Goal: Task Accomplishment & Management: Use online tool/utility

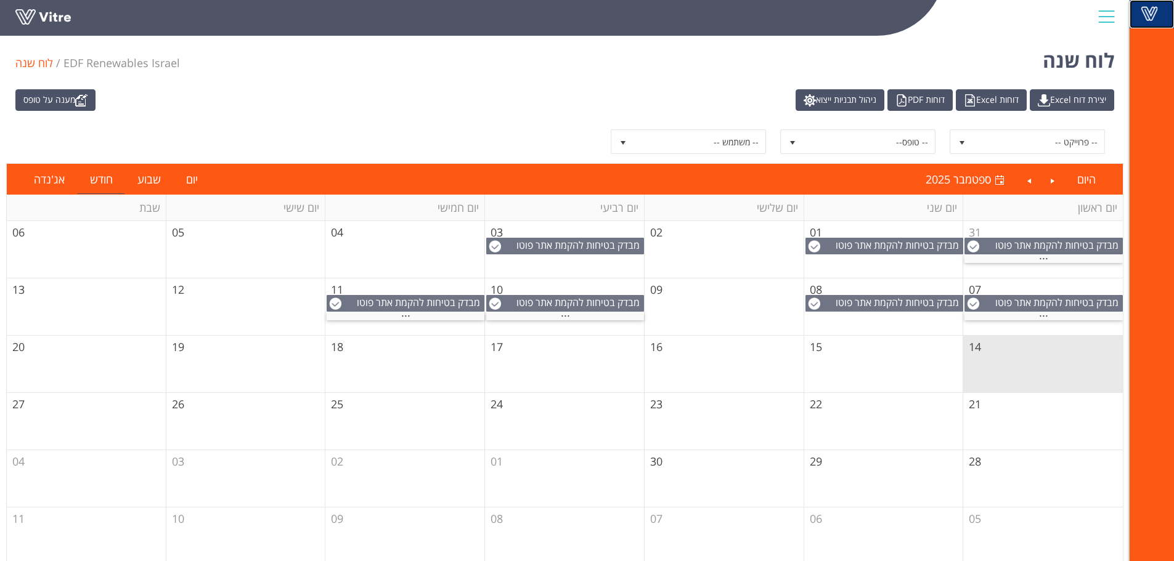
click at [1153, 12] on span at bounding box center [1149, 13] width 31 height 15
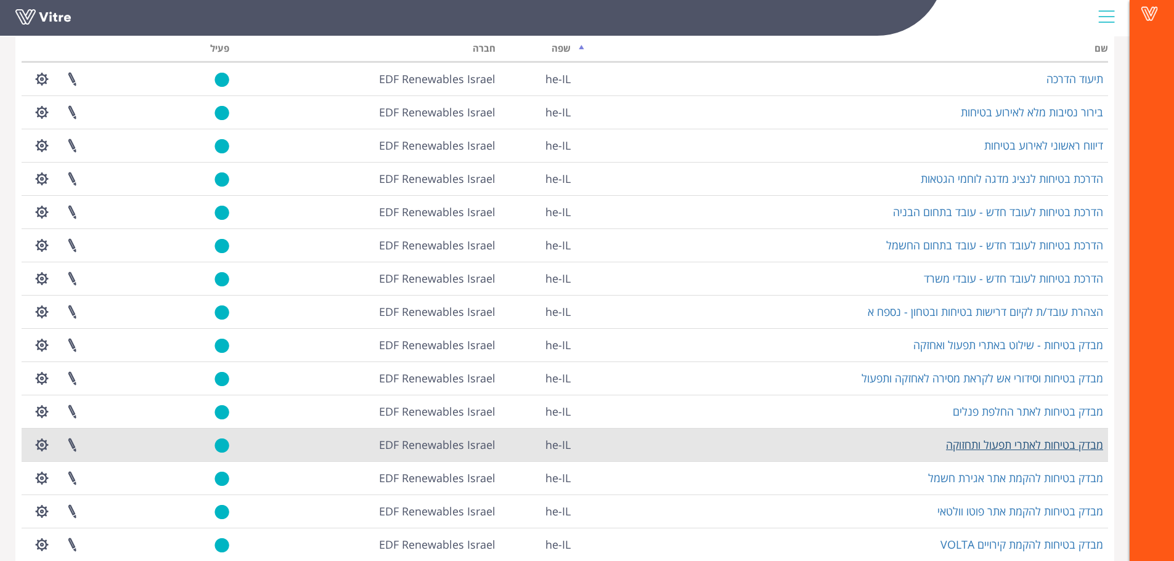
scroll to position [108, 0]
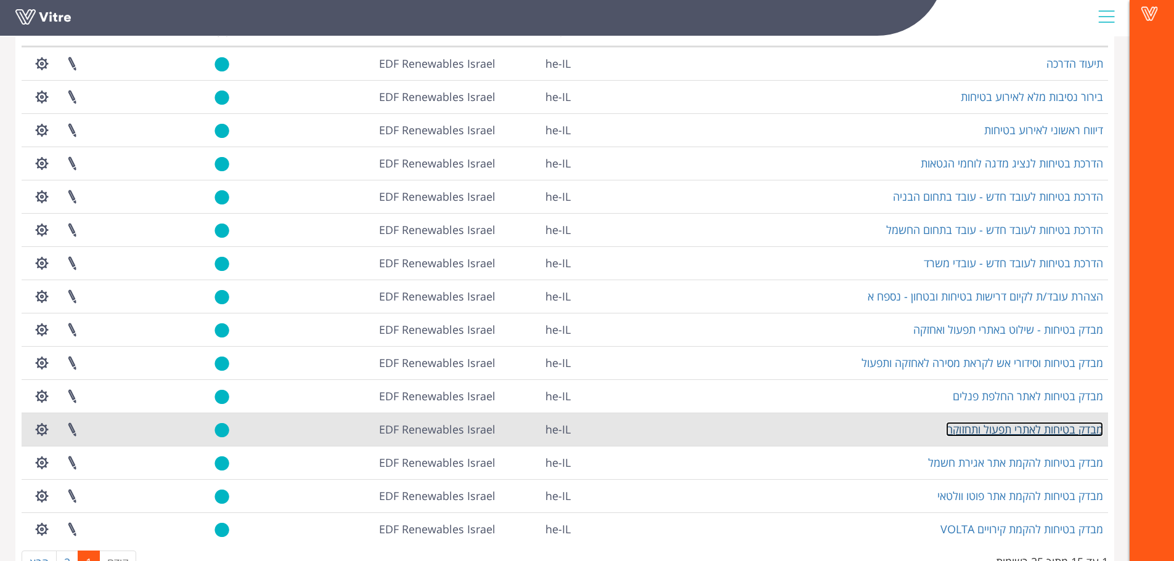
click at [1035, 425] on link "מבדק בטיחות לאתרי תפעול ותחזוקה" at bounding box center [1024, 429] width 157 height 15
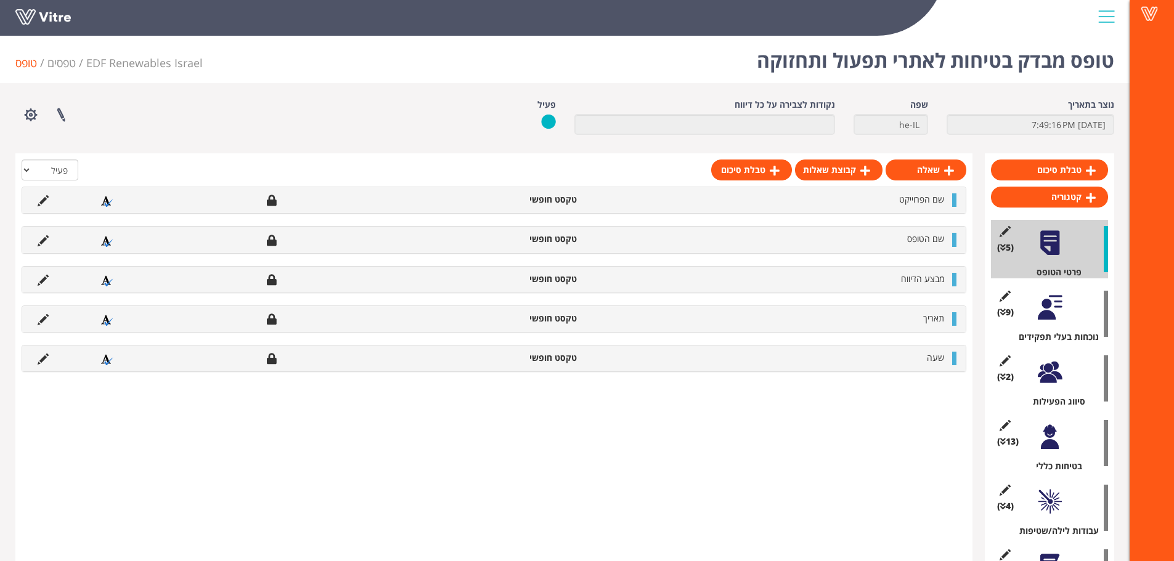
click at [1058, 370] on div at bounding box center [1050, 373] width 28 height 28
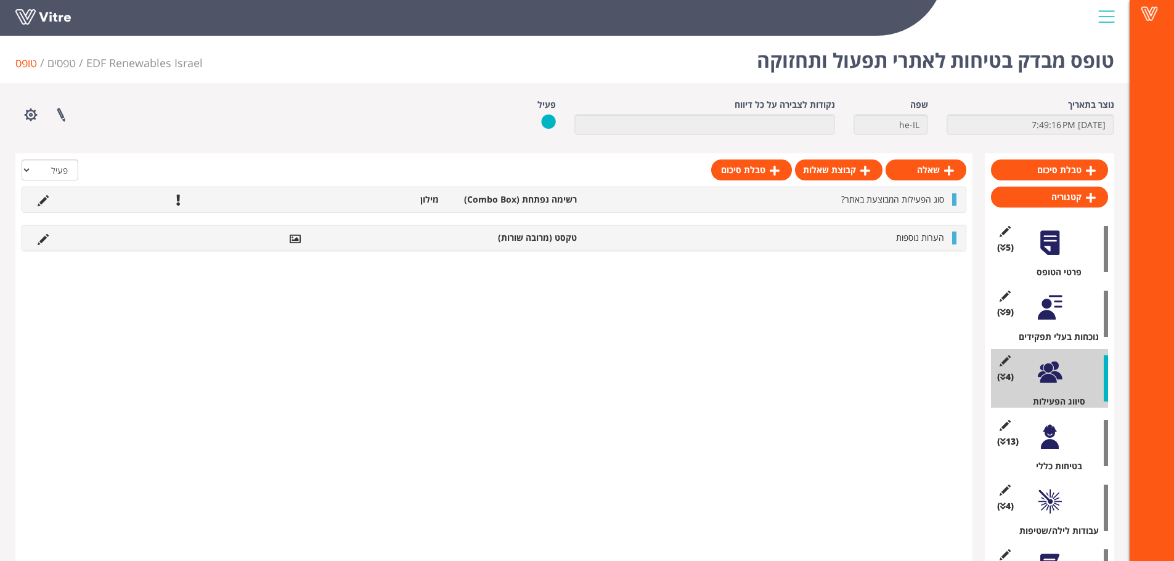
click at [1026, 303] on div "(9 ) נוכחות בעלי תפקידים" at bounding box center [1049, 314] width 117 height 59
click at [1044, 305] on div at bounding box center [1050, 308] width 28 height 28
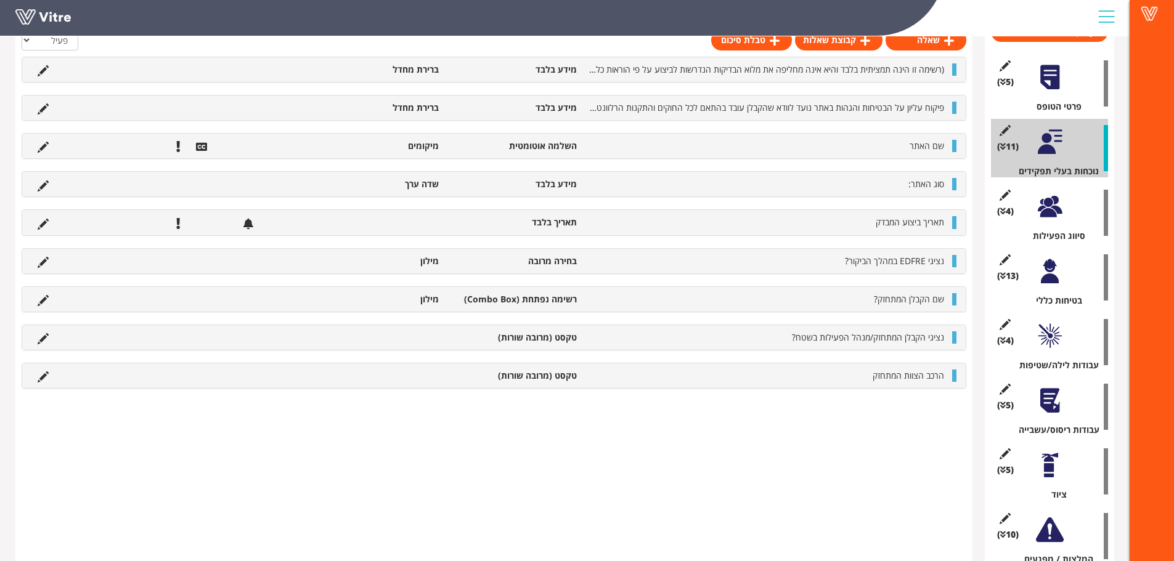
scroll to position [108, 0]
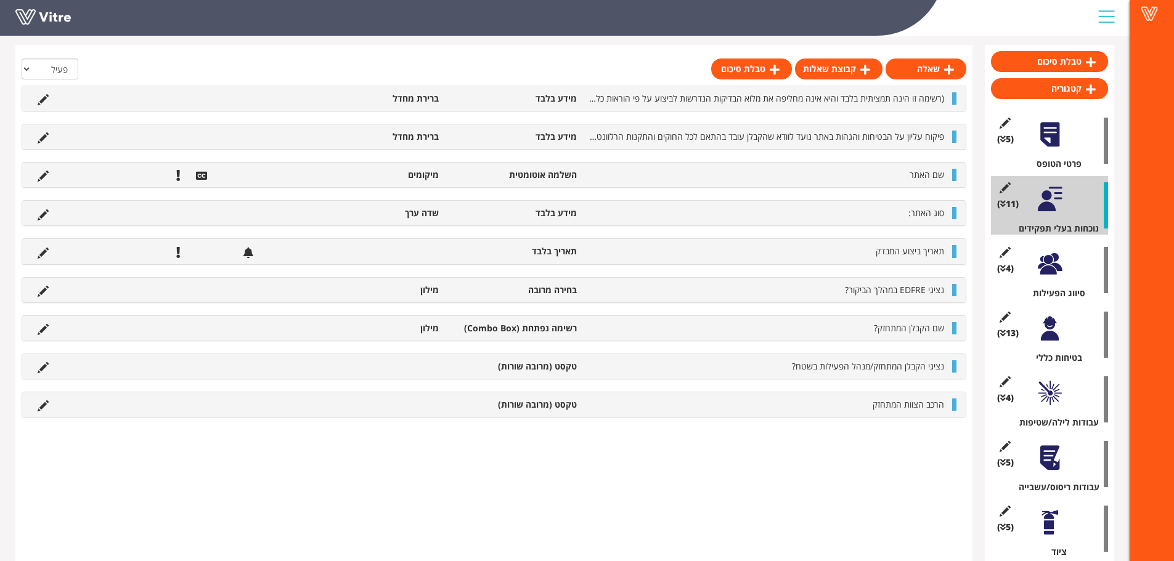
click at [1050, 263] on div at bounding box center [1050, 264] width 28 height 28
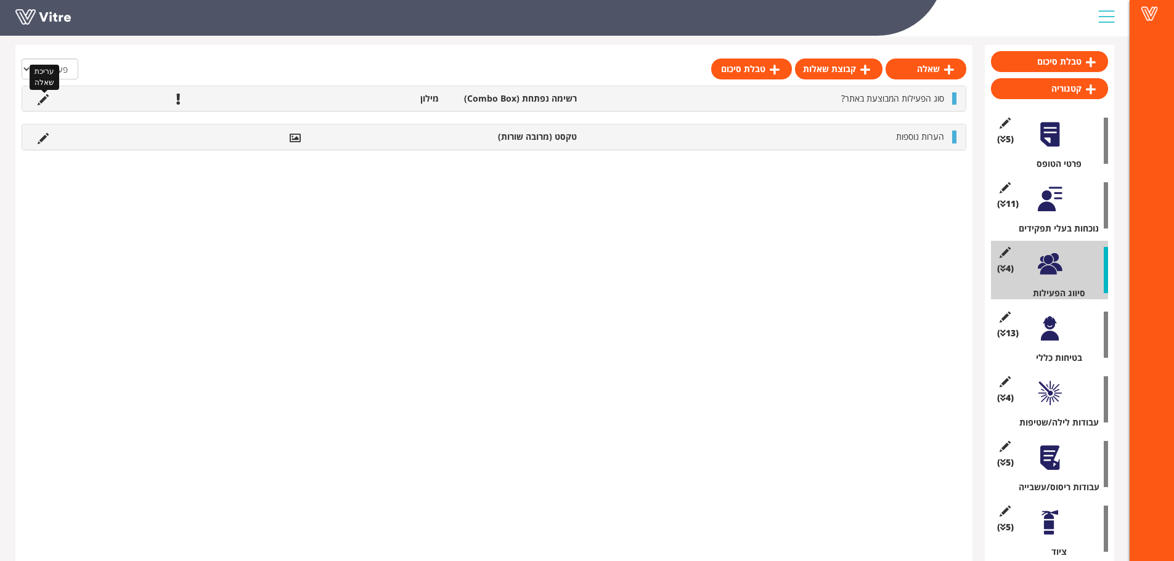
click at [44, 102] on icon at bounding box center [43, 99] width 11 height 11
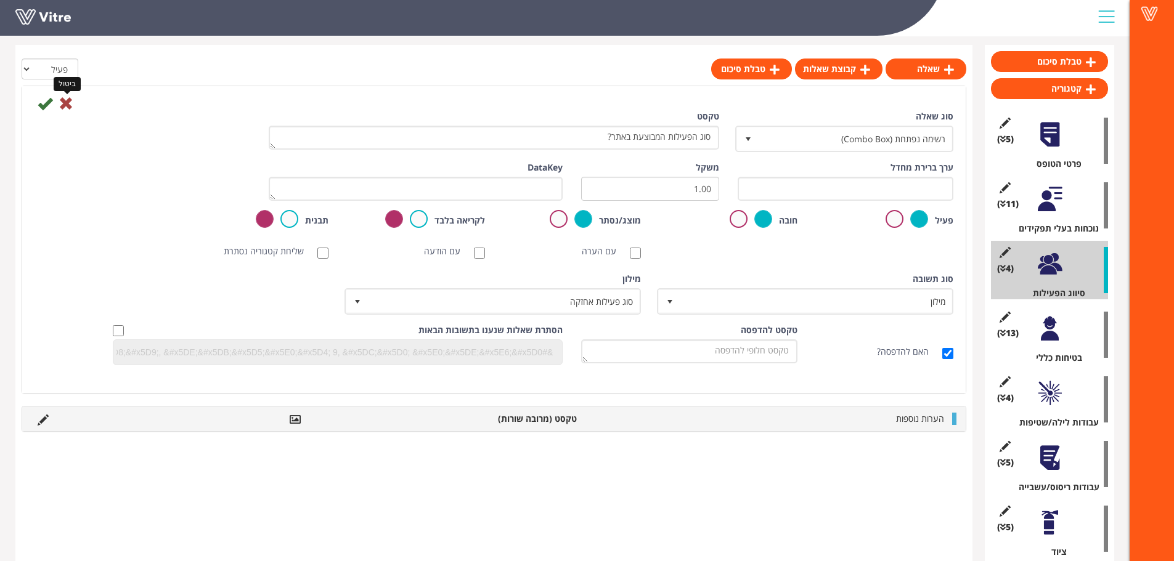
click at [69, 104] on icon at bounding box center [66, 103] width 15 height 15
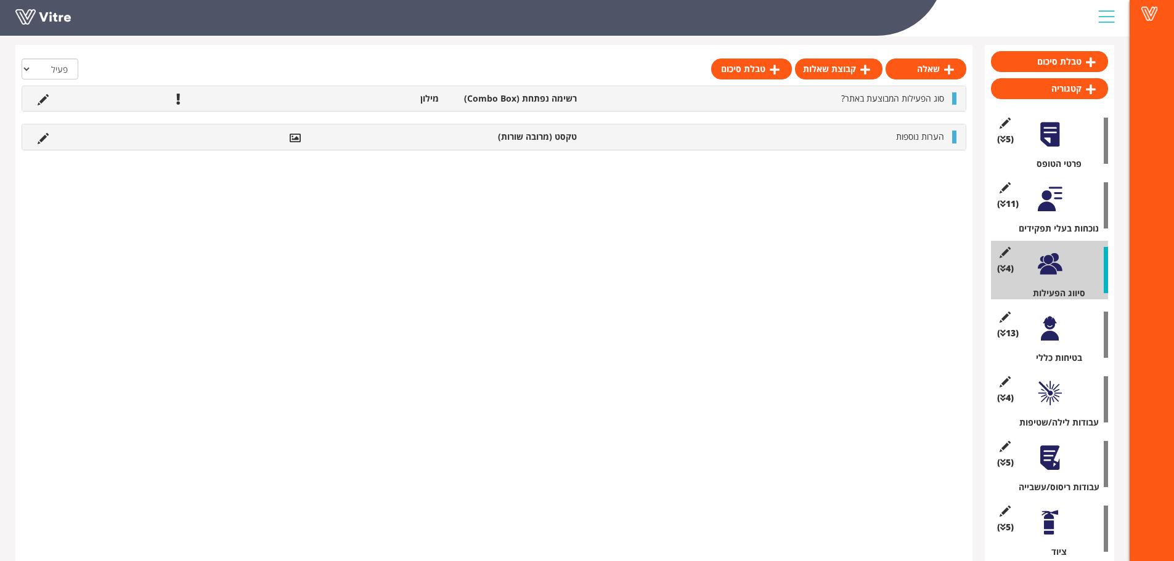
click at [598, 96] on li "סוג הפעילות המבוצעת באתר?" at bounding box center [766, 98] width 367 height 12
click at [39, 103] on icon at bounding box center [43, 99] width 11 height 11
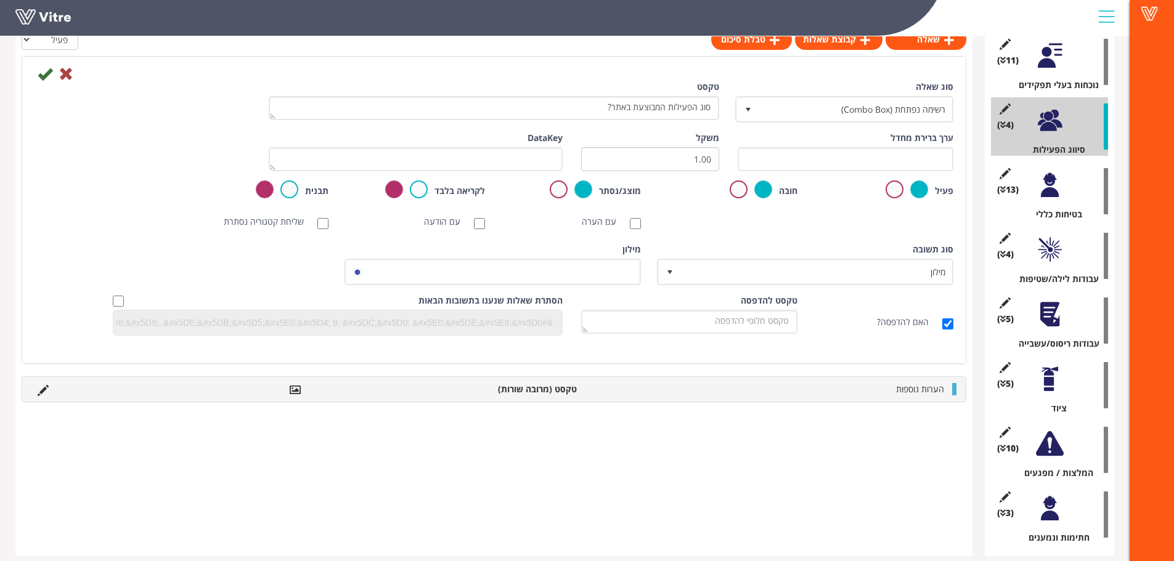
scroll to position [263, 0]
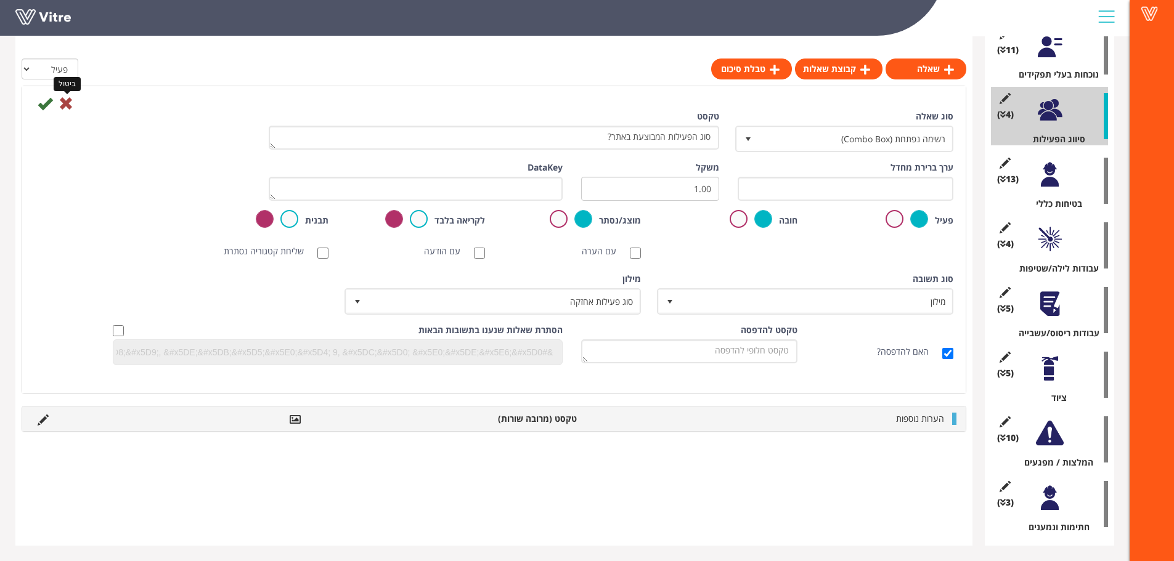
click at [70, 102] on icon at bounding box center [66, 103] width 15 height 15
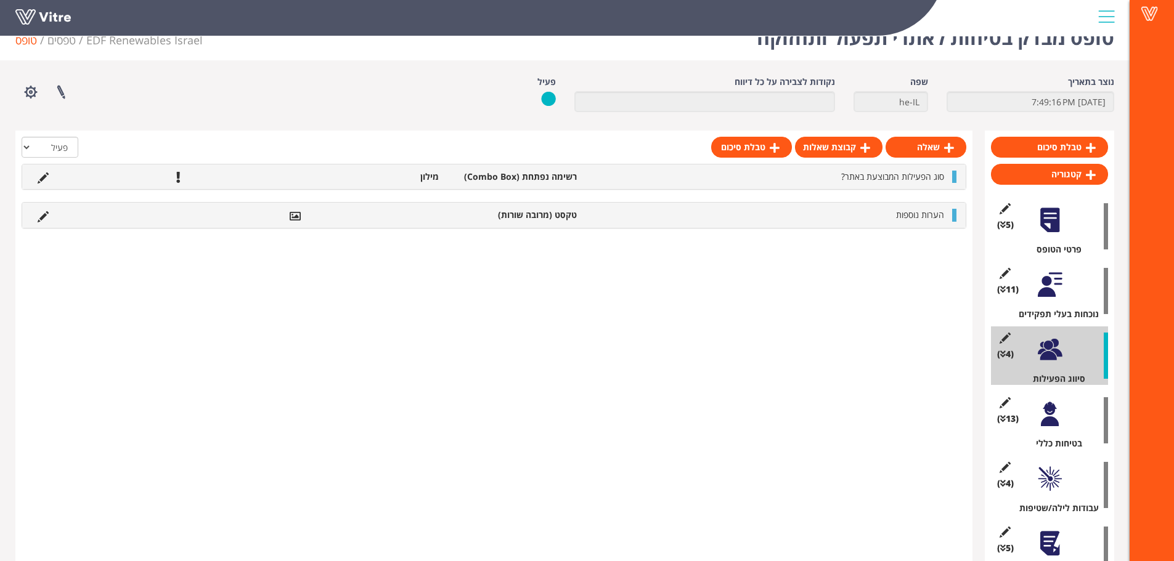
scroll to position [0, 0]
